Goal: Check status: Check status

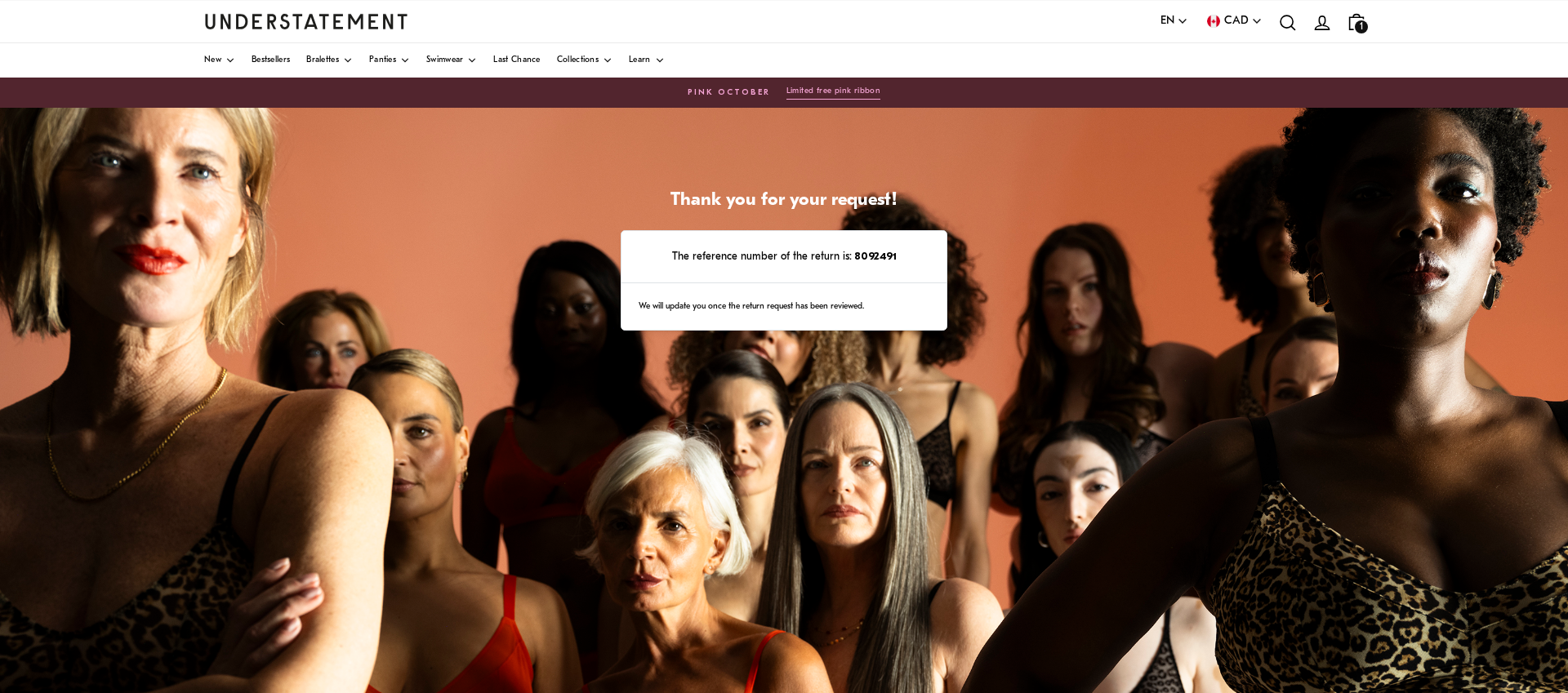
drag, startPoint x: 728, startPoint y: 241, endPoint x: 646, endPoint y: 208, distance: 88.4
click at [728, 241] on div "The reference number of the return is: 8092491" at bounding box center [784, 257] width 325 height 52
click at [363, 32] on div at bounding box center [311, 21] width 212 height 33
click at [337, 22] on img "Understatement Homepage" at bounding box center [306, 21] width 205 height 15
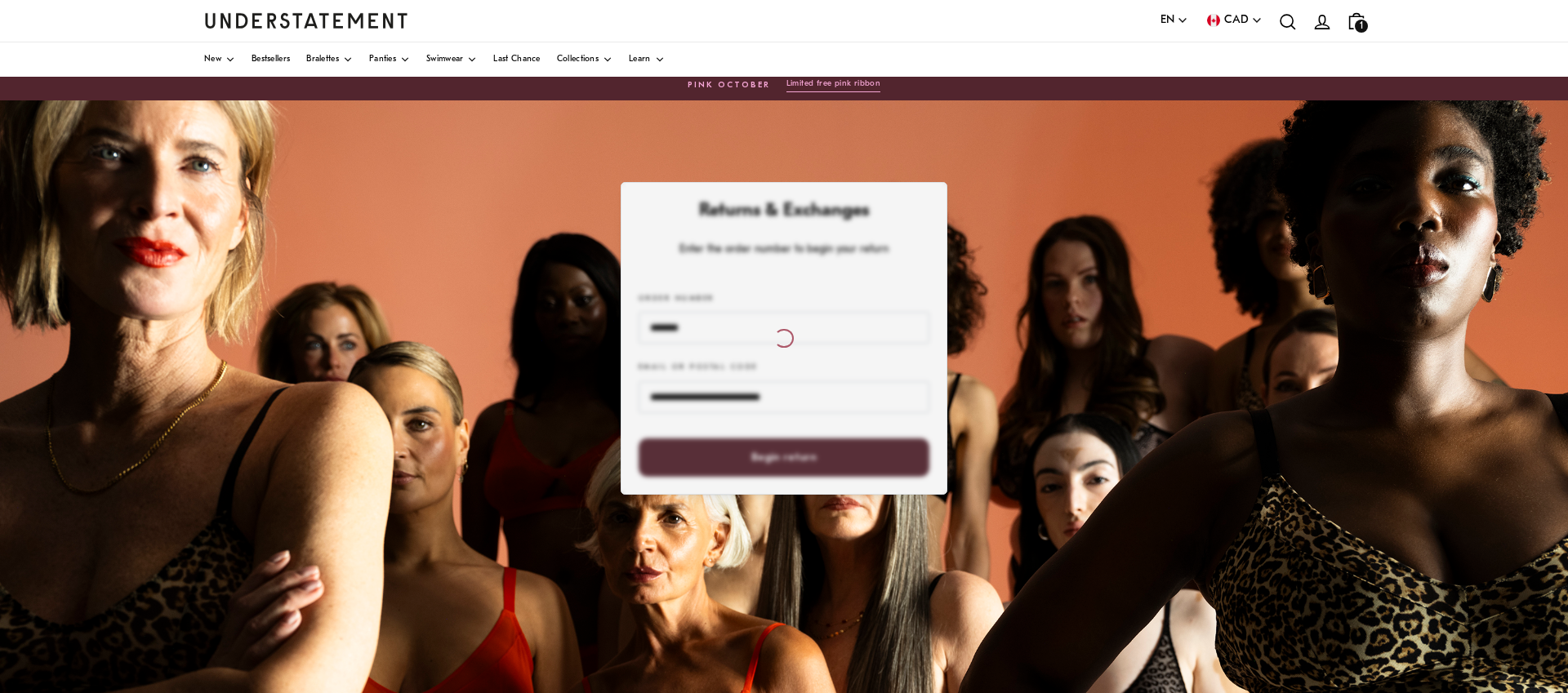
scroll to position [12, 0]
